Goal: Information Seeking & Learning: Learn about a topic

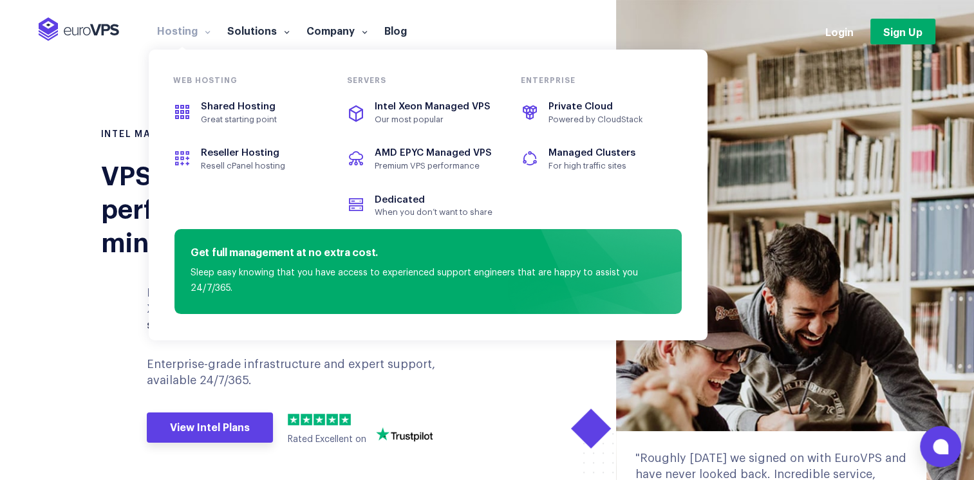
click at [196, 37] on li "Hosting Web hosting Shared Hosting Great starting point Reseller Hosting Resell…" at bounding box center [184, 37] width 70 height 26
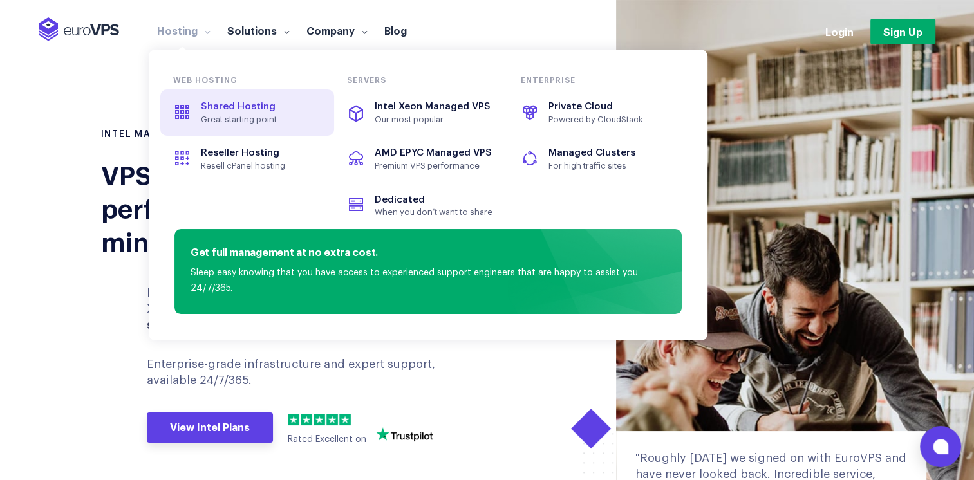
click at [238, 115] on span "Great starting point" at bounding box center [260, 120] width 118 height 10
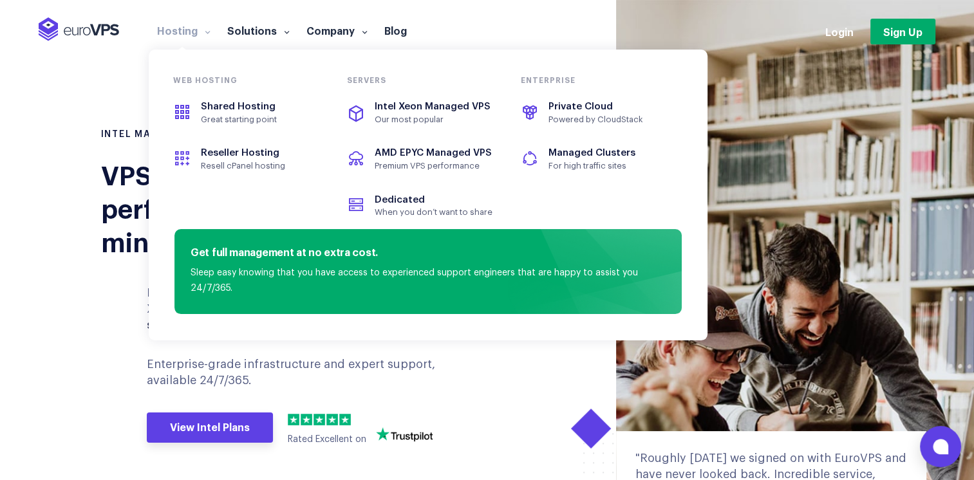
click at [204, 32] on span at bounding box center [205, 31] width 9 height 13
click at [209, 35] on span at bounding box center [205, 31] width 9 height 13
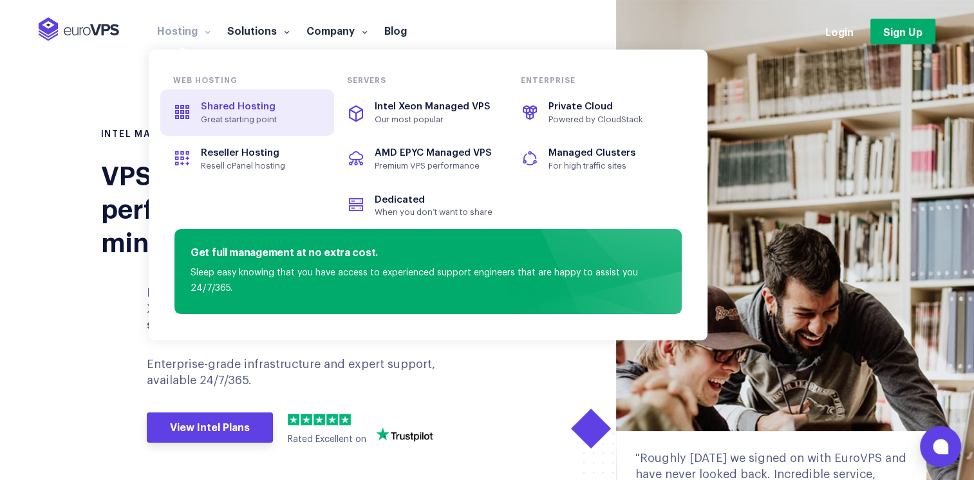
click at [209, 120] on span "Great starting point" at bounding box center [260, 120] width 118 height 10
